Goal: Transaction & Acquisition: Purchase product/service

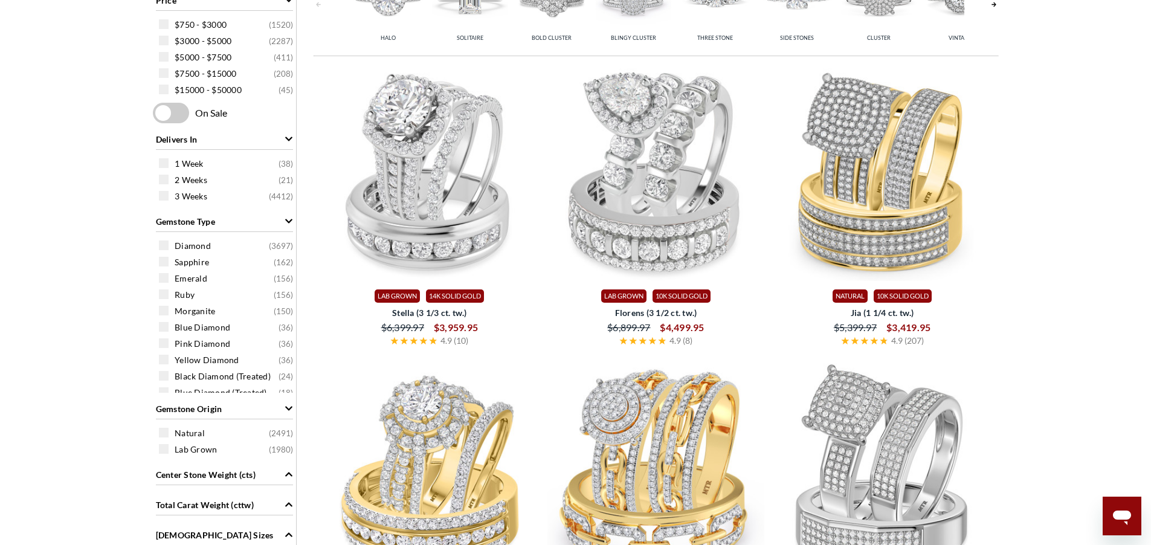
scroll to position [508, 0]
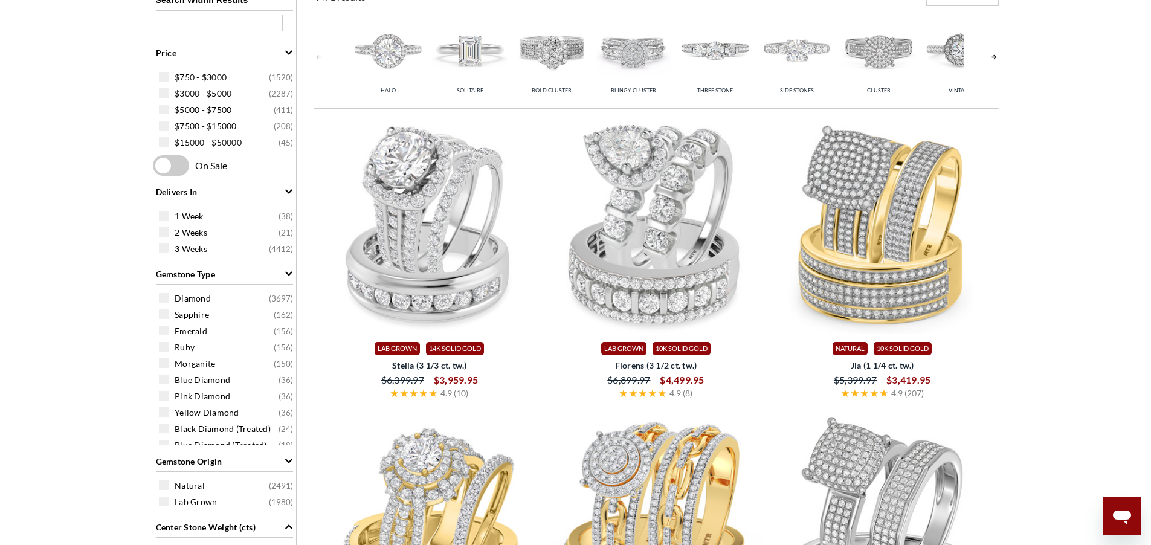
scroll to position [653, 0]
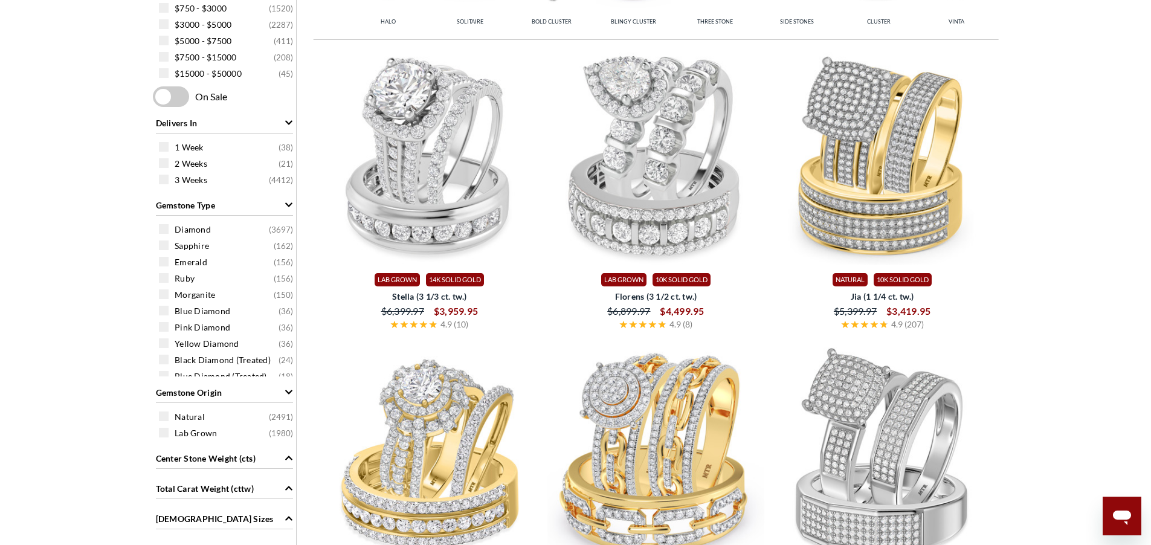
scroll to position [580, 0]
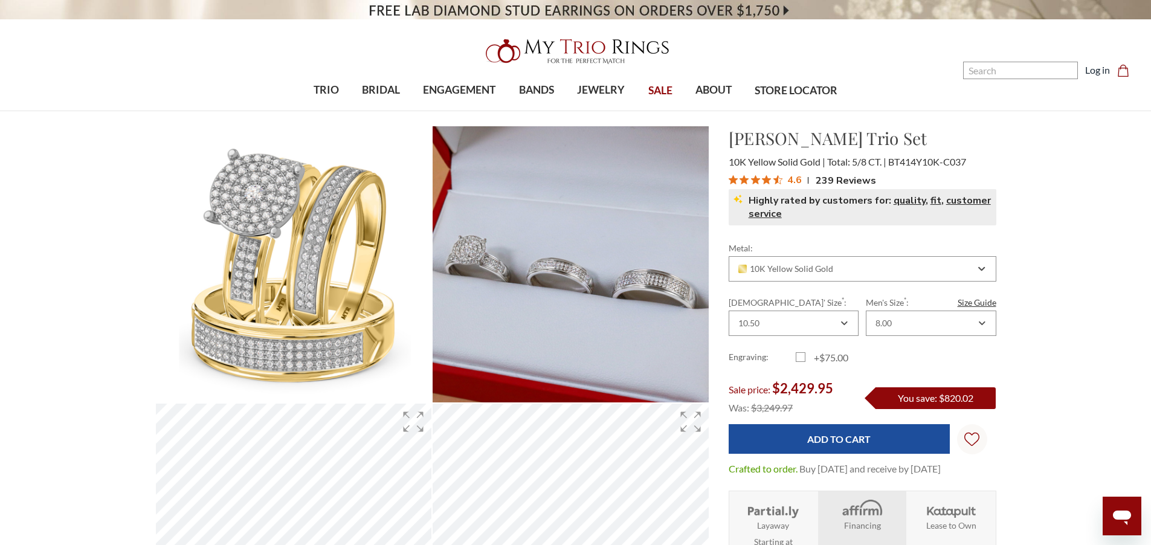
click at [848, 45] on header "Toggle menu 0" at bounding box center [575, 55] width 1151 height 111
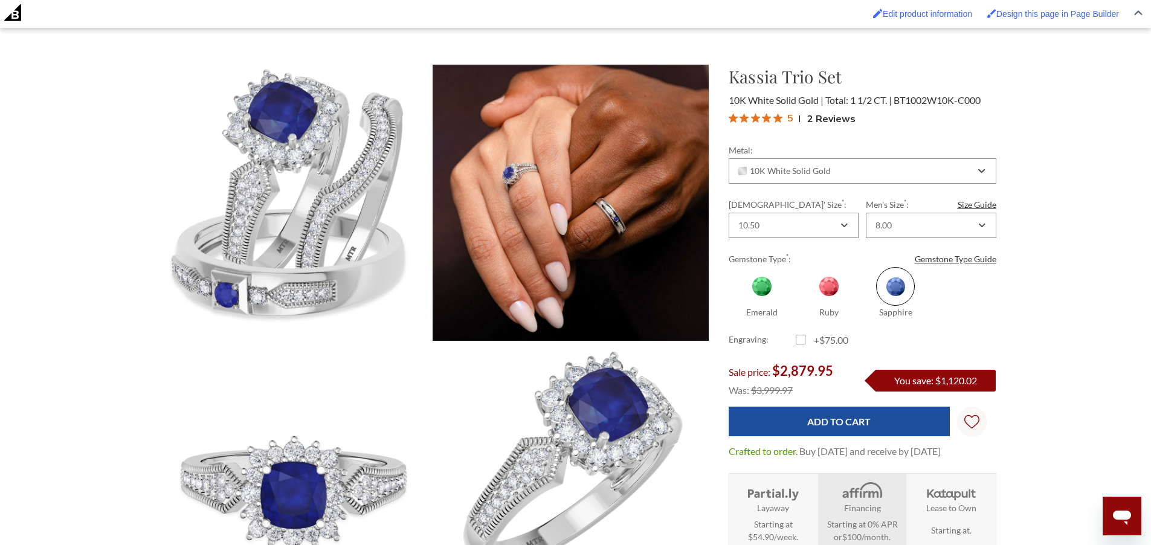
click at [836, 289] on span at bounding box center [829, 286] width 39 height 39
click at [801, 313] on input "Ruby" at bounding box center [801, 313] width 1 height 1
radio input "true"
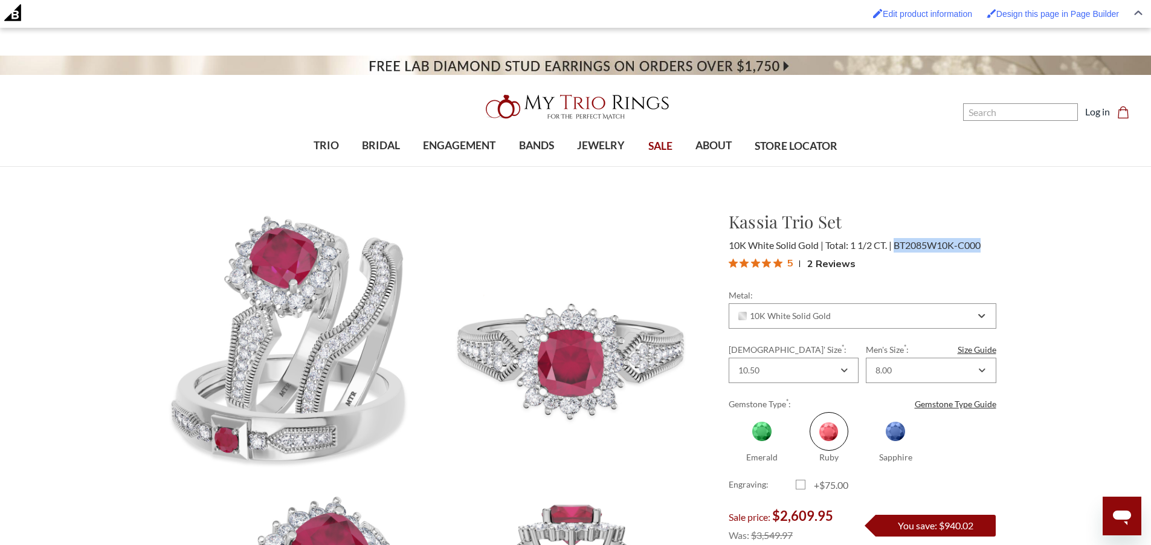
drag, startPoint x: 897, startPoint y: 247, endPoint x: 982, endPoint y: 245, distance: 85.2
click at [981, 245] on span "BT2085W10K-C000" at bounding box center [937, 244] width 87 height 11
copy span "BT2085W10K-C000"
click at [1136, 16] on span at bounding box center [1138, 13] width 21 height 25
